Goal: Task Accomplishment & Management: Manage account settings

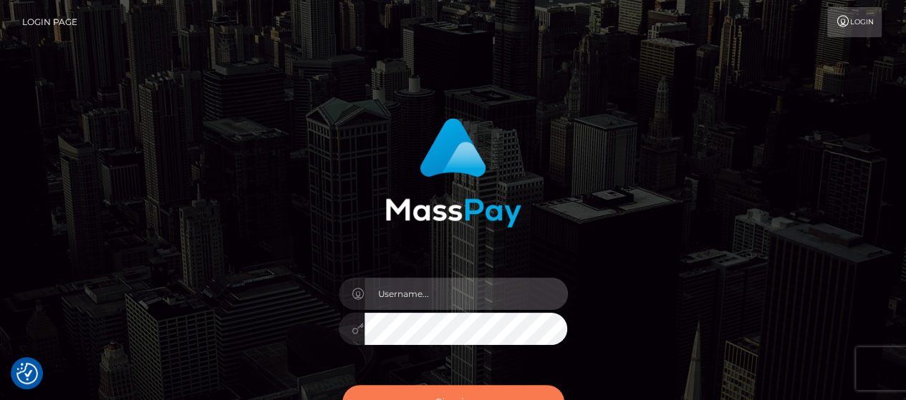
type input "[PERSON_NAME].[PERSON_NAME]"
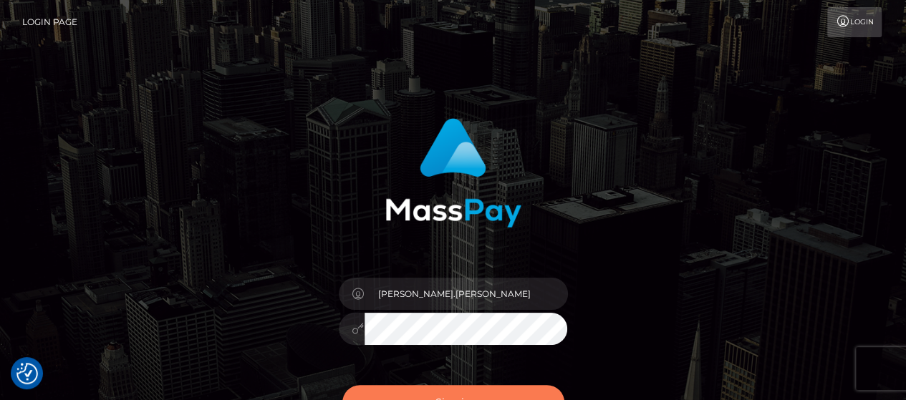
click at [545, 393] on button "Sign in" at bounding box center [453, 402] width 222 height 35
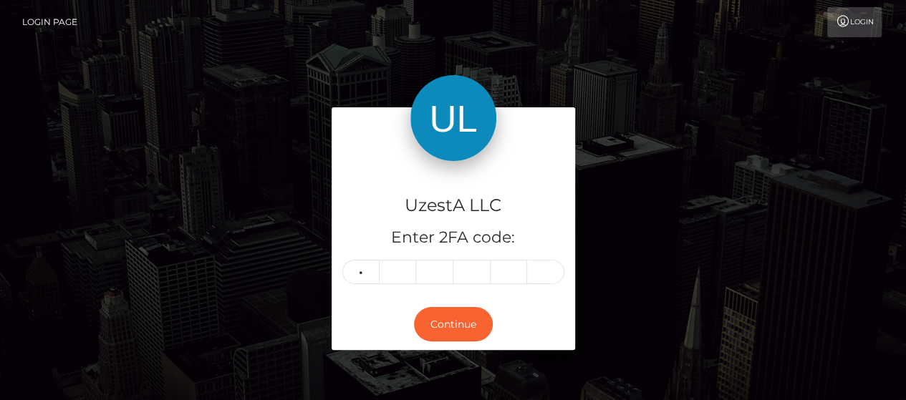
type input "6"
type input "7"
type input "5"
type input "4"
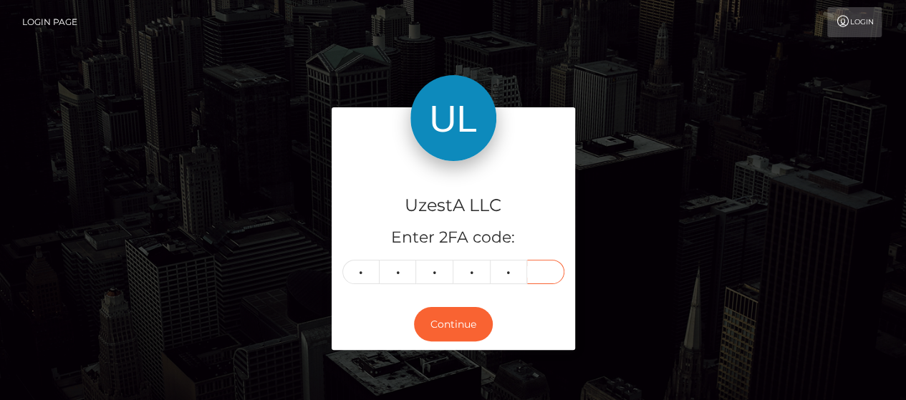
type input "9"
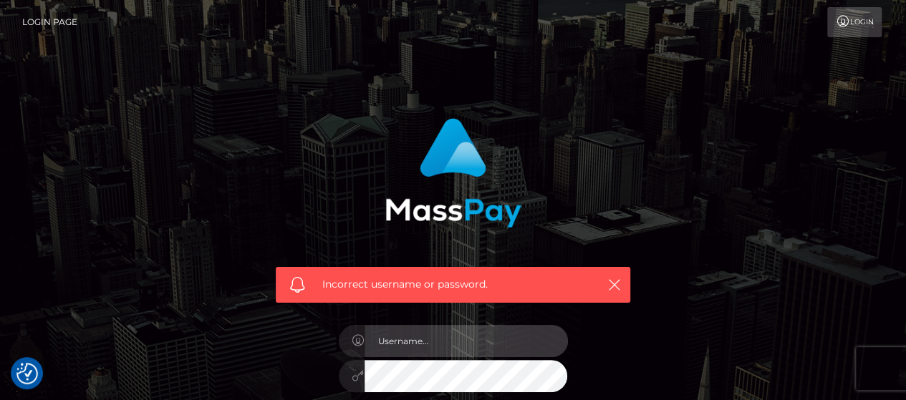
type input "[PERSON_NAME].[PERSON_NAME]"
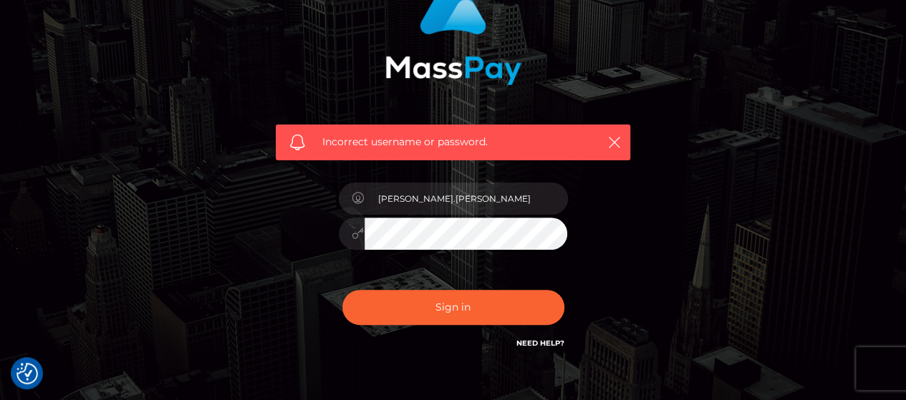
scroll to position [226, 0]
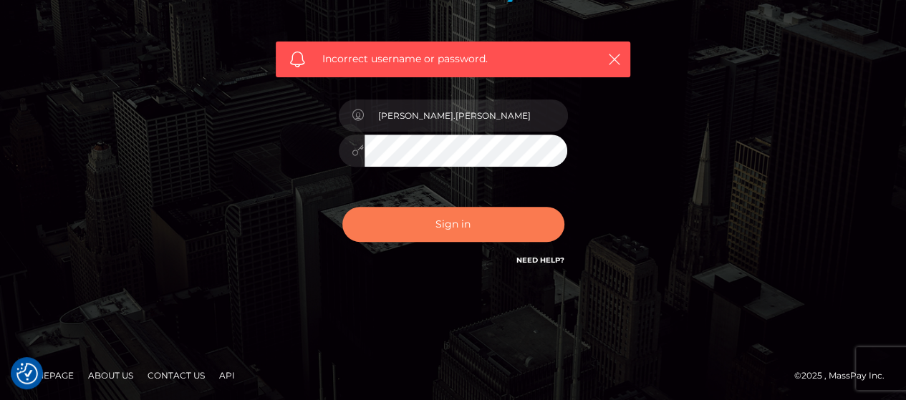
click at [460, 226] on button "Sign in" at bounding box center [453, 224] width 222 height 35
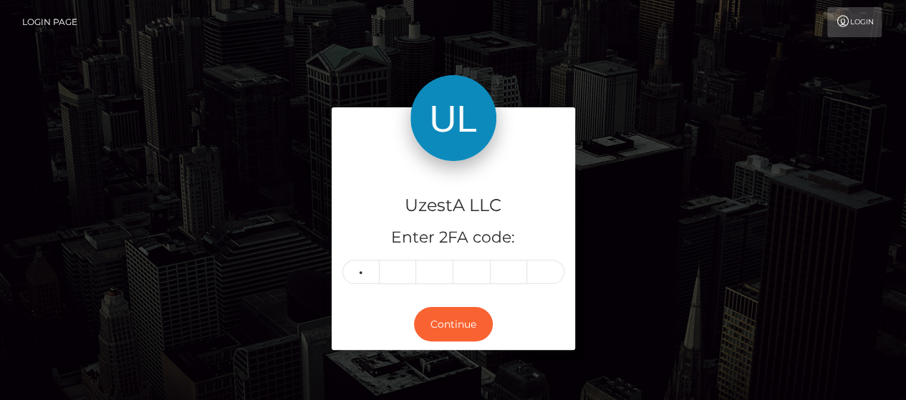
type input "6"
type input "7"
type input "5"
type input "4"
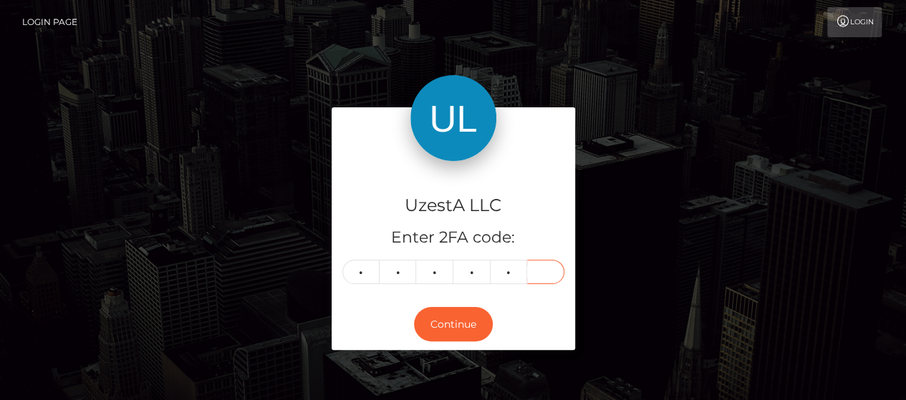
type input "0"
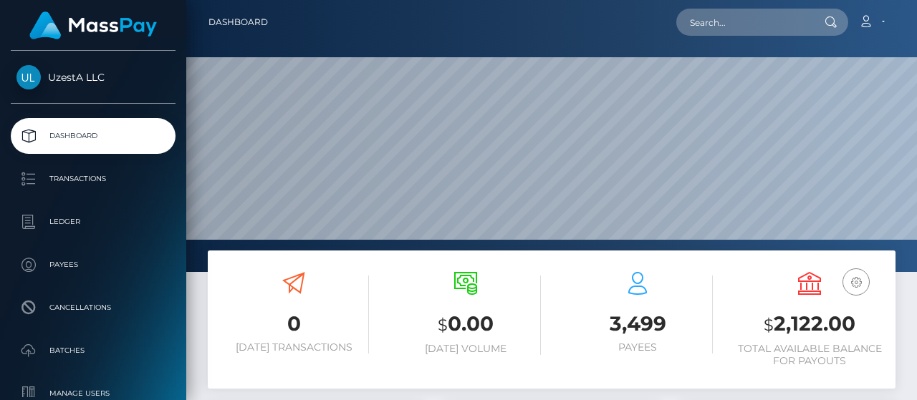
scroll to position [254, 215]
click at [771, 32] on input "text" at bounding box center [743, 22] width 135 height 27
paste input "0293844"
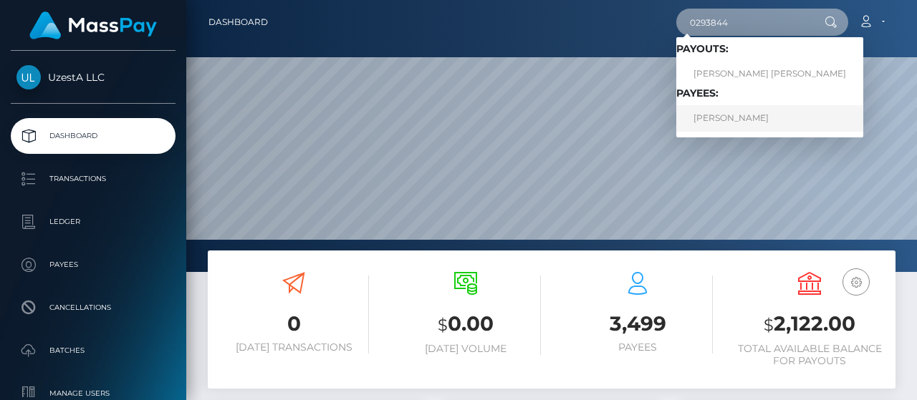
type input "0293844"
click at [726, 113] on link "Lian Tan Ng" at bounding box center [769, 118] width 187 height 26
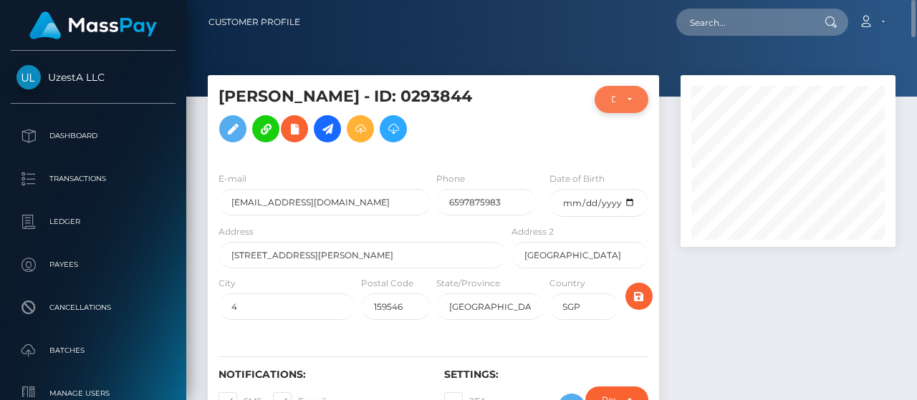
click at [637, 90] on div "DEACTIVE" at bounding box center [621, 99] width 54 height 27
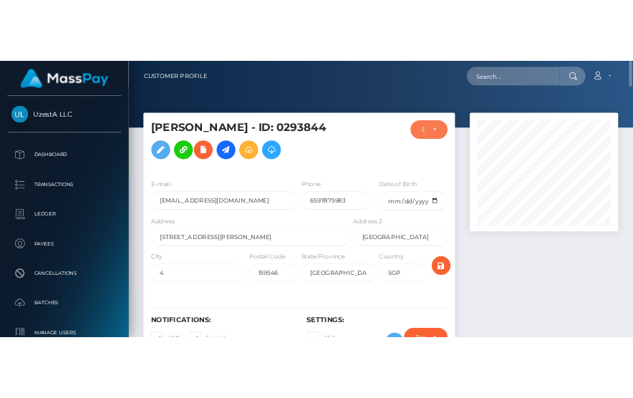
scroll to position [172, 215]
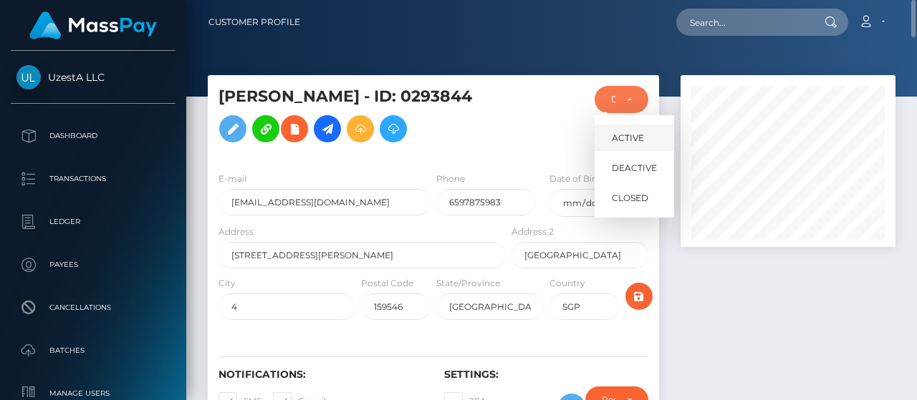
click at [627, 130] on link "ACTIVE" at bounding box center [633, 138] width 79 height 26
select select "ACTIVE"
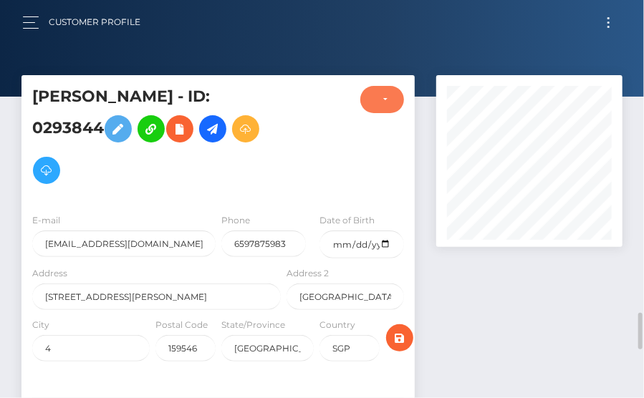
scroll to position [286, 0]
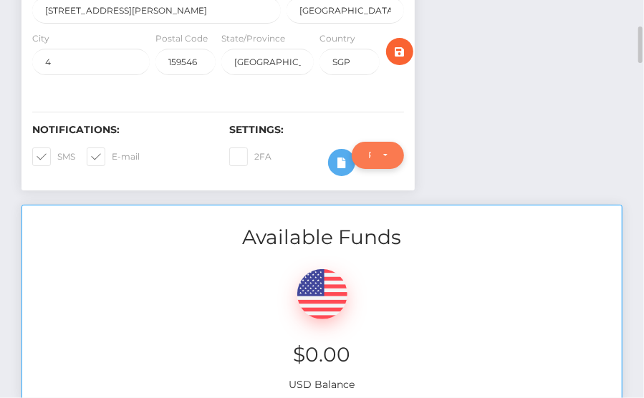
click at [352, 142] on div "Require ID/Selfie Verification" at bounding box center [378, 155] width 52 height 27
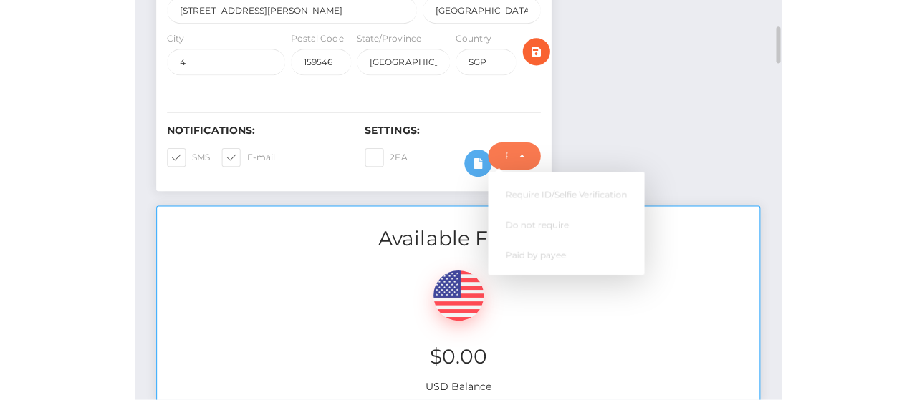
scroll to position [172, 185]
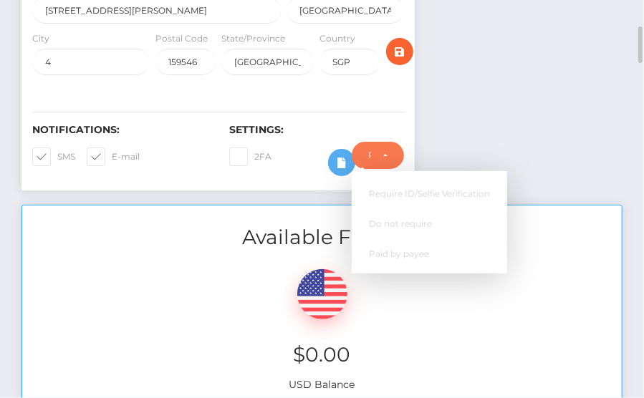
click at [322, 142] on div at bounding box center [329, 163] width 24 height 42
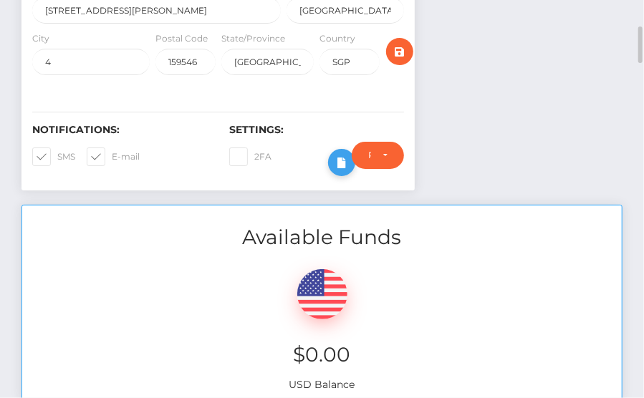
click at [339, 154] on icon at bounding box center [341, 163] width 17 height 18
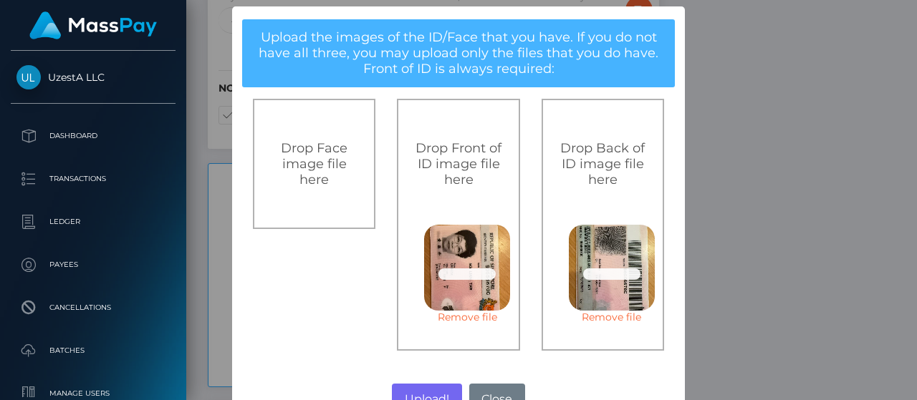
scroll to position [715980, 715937]
click at [431, 390] on button "Upload!" at bounding box center [426, 400] width 69 height 32
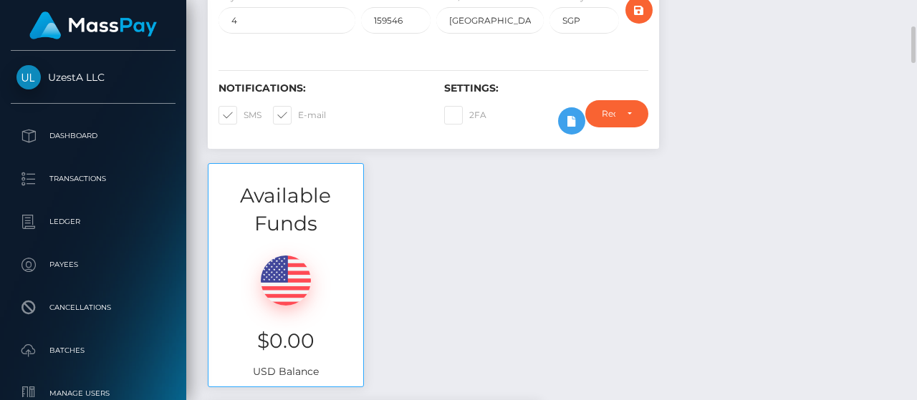
scroll to position [0, 0]
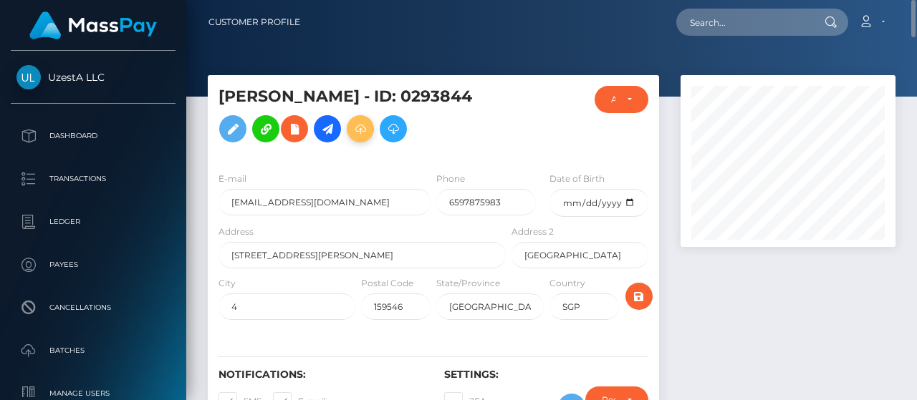
click at [352, 138] on icon at bounding box center [360, 129] width 17 height 18
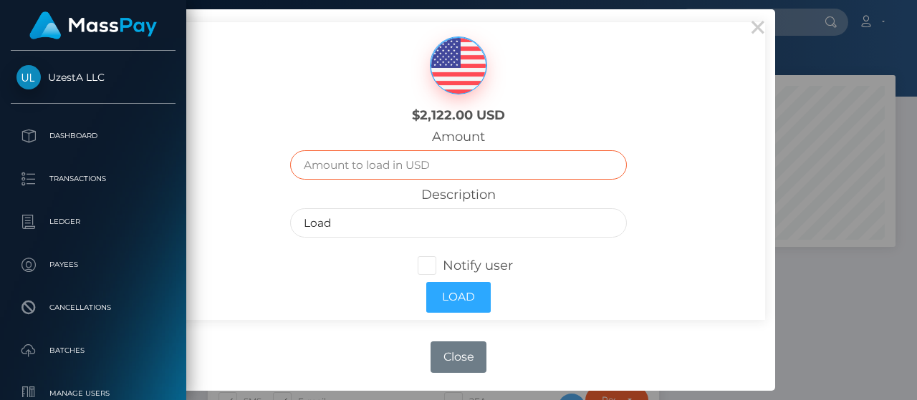
click at [417, 168] on input "text" at bounding box center [458, 164] width 336 height 29
type input "95.12"
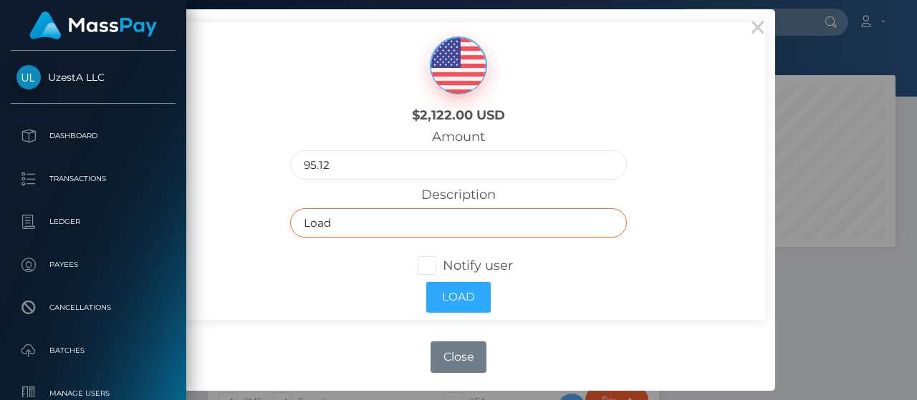
click at [404, 231] on input "Load" at bounding box center [458, 222] width 336 height 29
paste input "Release frozen balance"
type input "Release frozen balance"
click at [327, 289] on div "Load" at bounding box center [457, 297] width 357 height 45
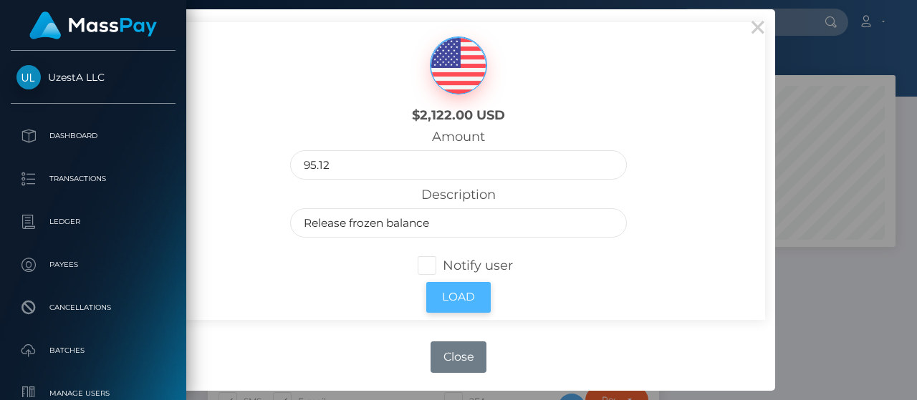
click at [440, 293] on button "Load" at bounding box center [458, 297] width 64 height 31
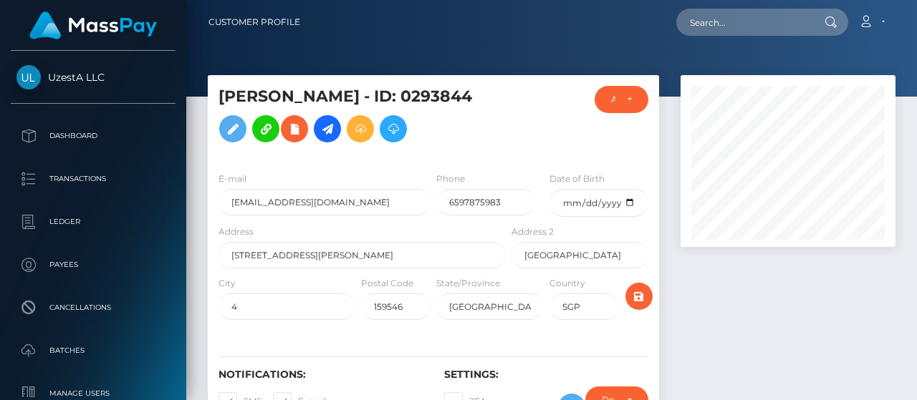
scroll to position [172, 215]
